Goal: Information Seeking & Learning: Learn about a topic

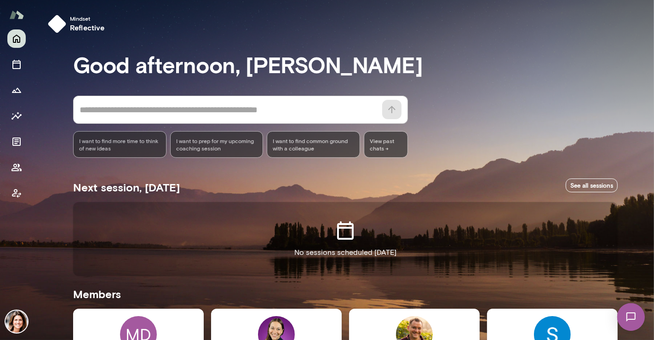
drag, startPoint x: 653, startPoint y: 90, endPoint x: 654, endPoint y: 172, distance: 82.4
click at [654, 172] on div at bounding box center [327, 113] width 654 height 227
drag, startPoint x: 649, startPoint y: 158, endPoint x: 652, endPoint y: 242, distance: 84.2
click at [652, 242] on div "Mindset reflective Good afternoon, [PERSON_NAME] * ​ ​ I want to find more time…" at bounding box center [327, 170] width 654 height 340
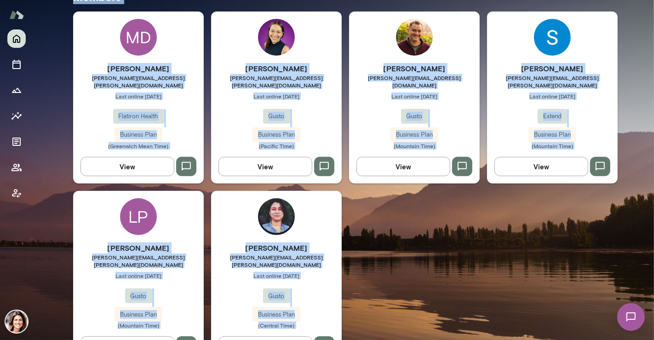
click at [258, 254] on span "[PERSON_NAME][EMAIL_ADDRESS][PERSON_NAME][DOMAIN_NAME]" at bounding box center [276, 261] width 131 height 15
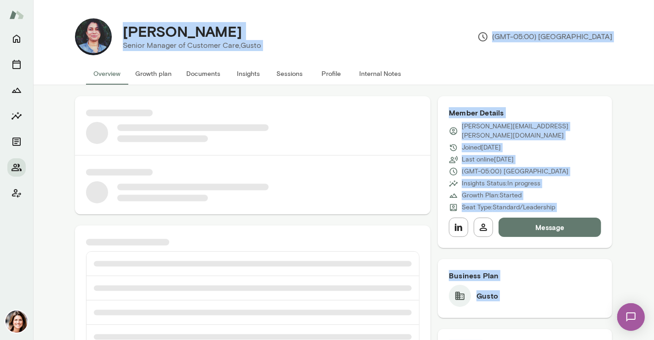
click at [243, 73] on button "Insights" at bounding box center [248, 74] width 41 height 22
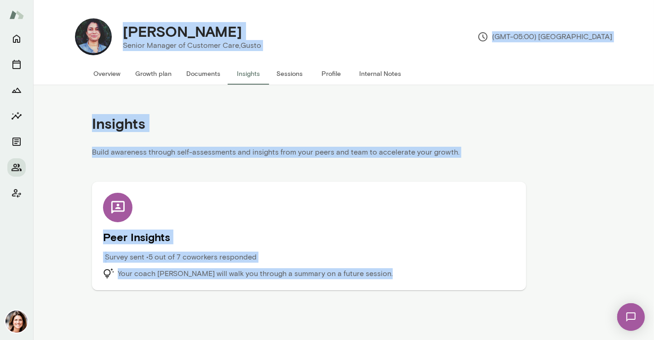
click at [323, 229] on div "Peer Insights Survey sent • 5 out of 7 coworkers responded Your coach [PERSON_N…" at bounding box center [309, 236] width 412 height 87
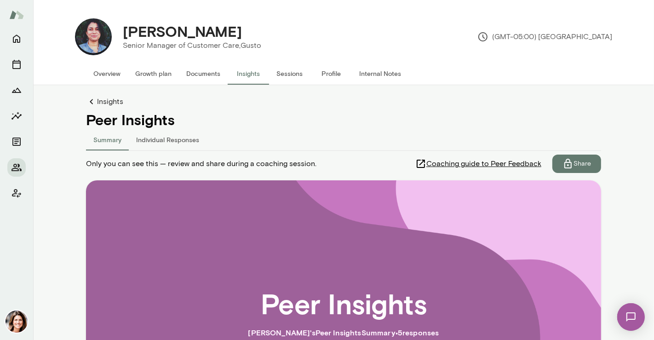
click at [179, 127] on h4 "Peer Insights" at bounding box center [343, 119] width 515 height 17
click at [180, 134] on button "Individual Responses" at bounding box center [168, 139] width 78 height 22
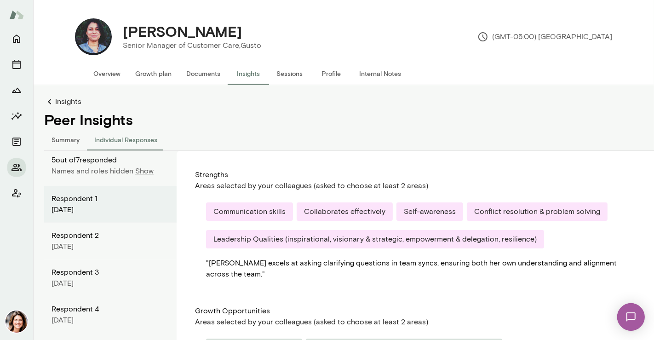
click at [142, 169] on p "Show" at bounding box center [144, 171] width 18 height 11
